Goal: Information Seeking & Learning: Learn about a topic

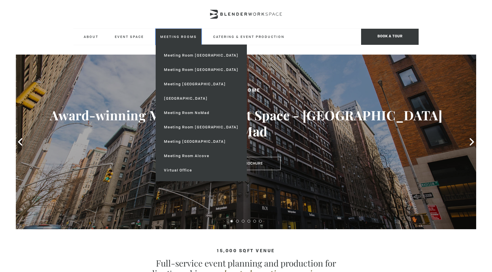
click at [175, 37] on link "Meeting Rooms" at bounding box center [179, 37] width 46 height 16
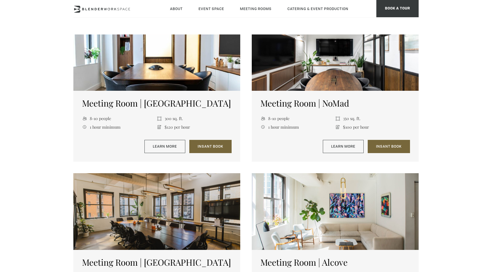
scroll to position [411, 0]
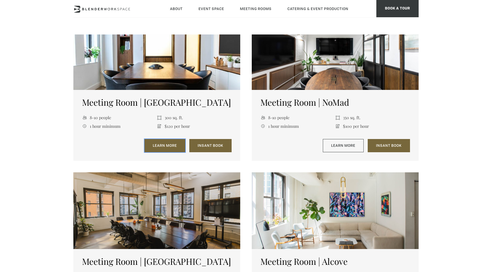
click at [171, 145] on link "Learn More" at bounding box center [164, 145] width 41 height 13
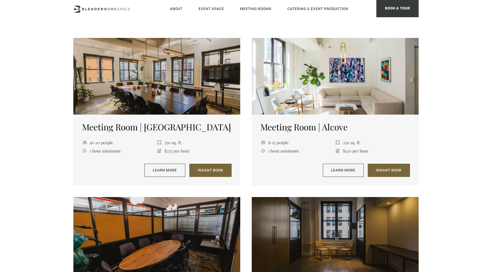
scroll to position [521, 0]
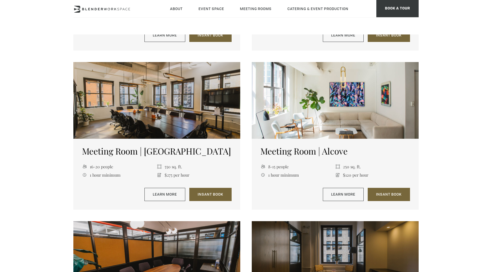
click at [312, 149] on h5 "Meeting Room | Alcove" at bounding box center [335, 151] width 150 height 10
click at [315, 118] on div at bounding box center [335, 100] width 167 height 77
click at [301, 156] on h5 "Meeting Room | Alcove" at bounding box center [335, 151] width 150 height 10
click at [332, 194] on link "Learn More" at bounding box center [343, 194] width 41 height 13
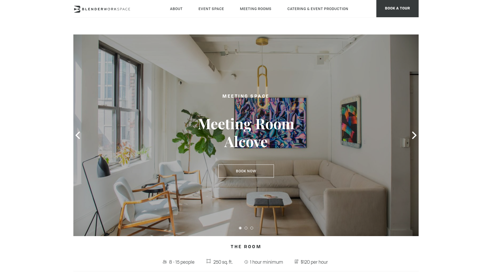
scroll to position [26, 0]
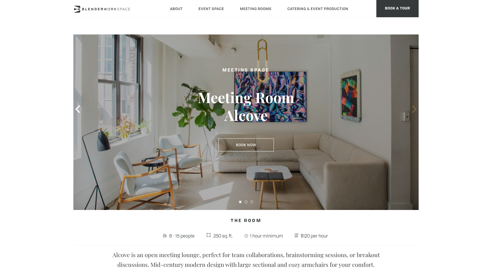
click at [414, 110] on icon at bounding box center [413, 109] width 7 height 7
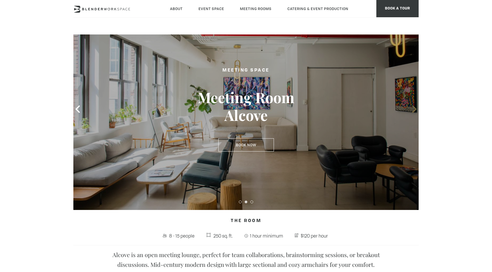
click at [414, 110] on icon at bounding box center [413, 109] width 7 height 7
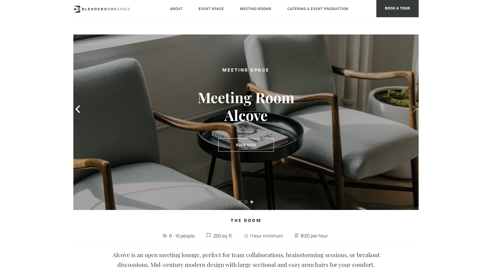
click at [414, 110] on icon at bounding box center [413, 109] width 7 height 7
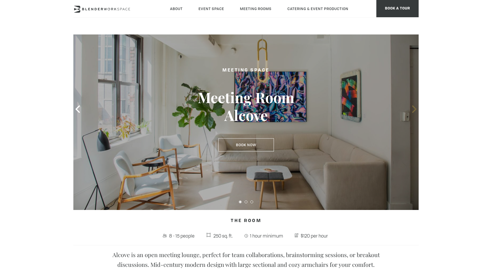
click at [414, 110] on icon at bounding box center [413, 109] width 7 height 7
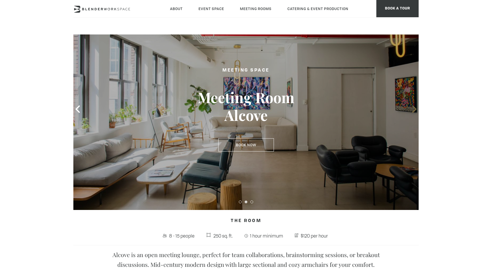
click at [414, 110] on icon at bounding box center [413, 109] width 7 height 7
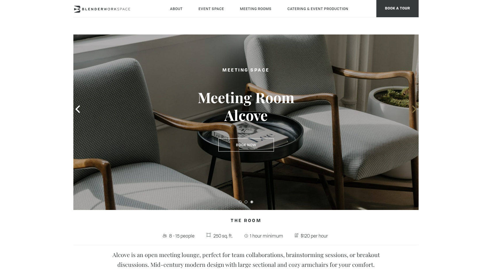
click at [414, 110] on icon at bounding box center [413, 109] width 7 height 7
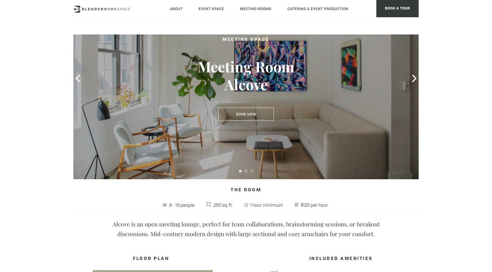
scroll to position [50, 0]
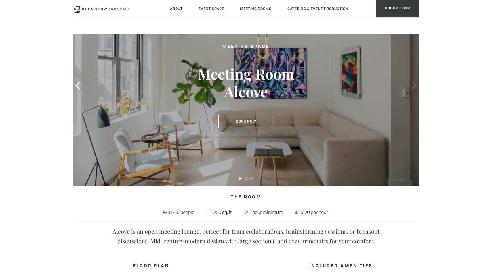
click at [415, 89] on icon at bounding box center [413, 85] width 7 height 7
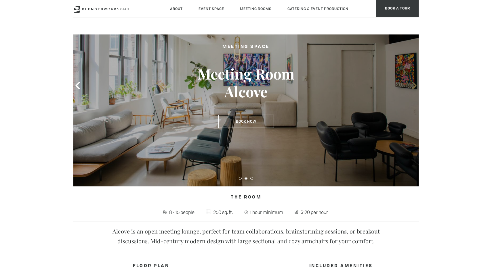
click at [415, 89] on icon at bounding box center [413, 85] width 7 height 7
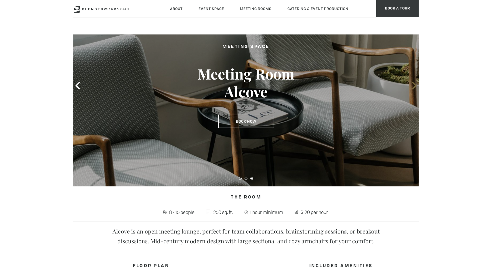
click at [415, 89] on icon at bounding box center [413, 85] width 7 height 7
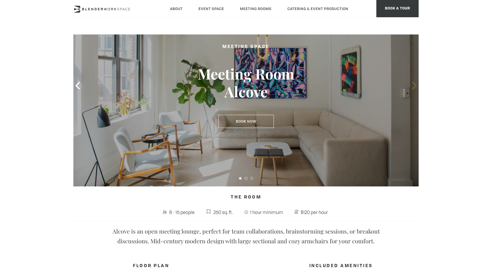
click at [415, 89] on icon at bounding box center [413, 85] width 7 height 7
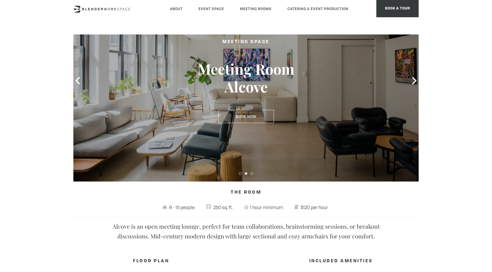
scroll to position [54, 0]
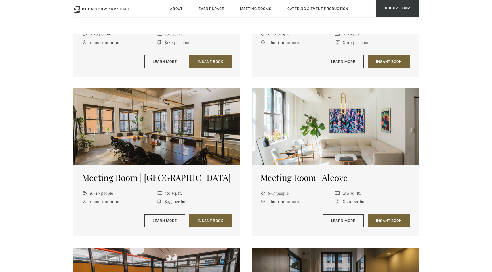
scroll to position [496, 0]
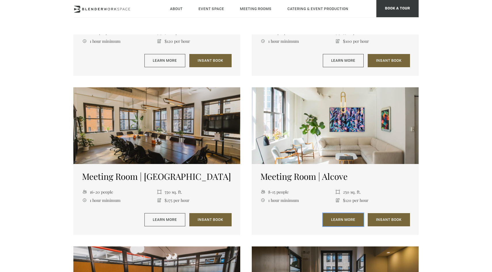
click at [336, 221] on link "Learn More" at bounding box center [343, 219] width 41 height 13
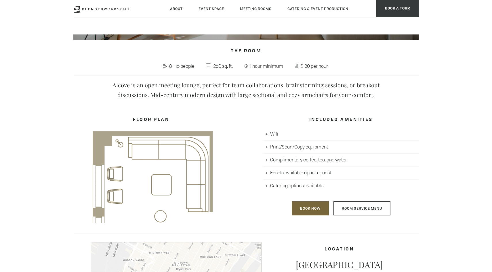
scroll to position [195, 0]
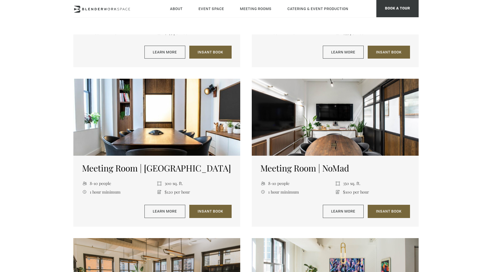
scroll to position [339, 0]
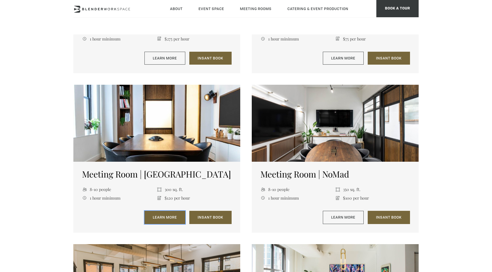
click at [157, 214] on link "Learn More" at bounding box center [164, 217] width 41 height 13
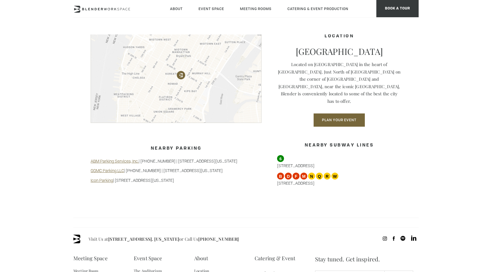
scroll to position [459, 0]
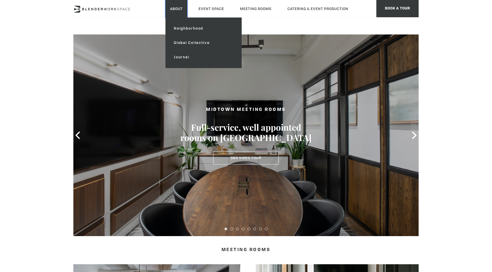
click at [181, 11] on link "About" at bounding box center [176, 9] width 22 height 18
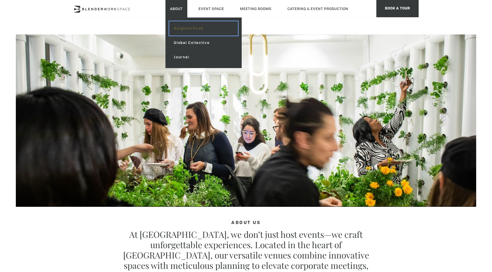
click at [184, 30] on link "Neighborhood" at bounding box center [203, 28] width 69 height 14
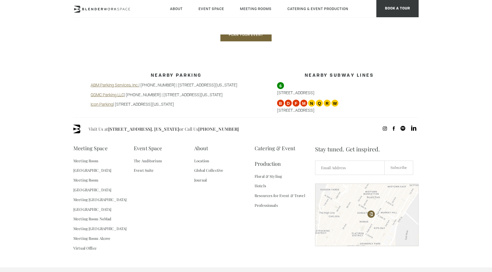
scroll to position [475, 0]
